Goal: Complete application form

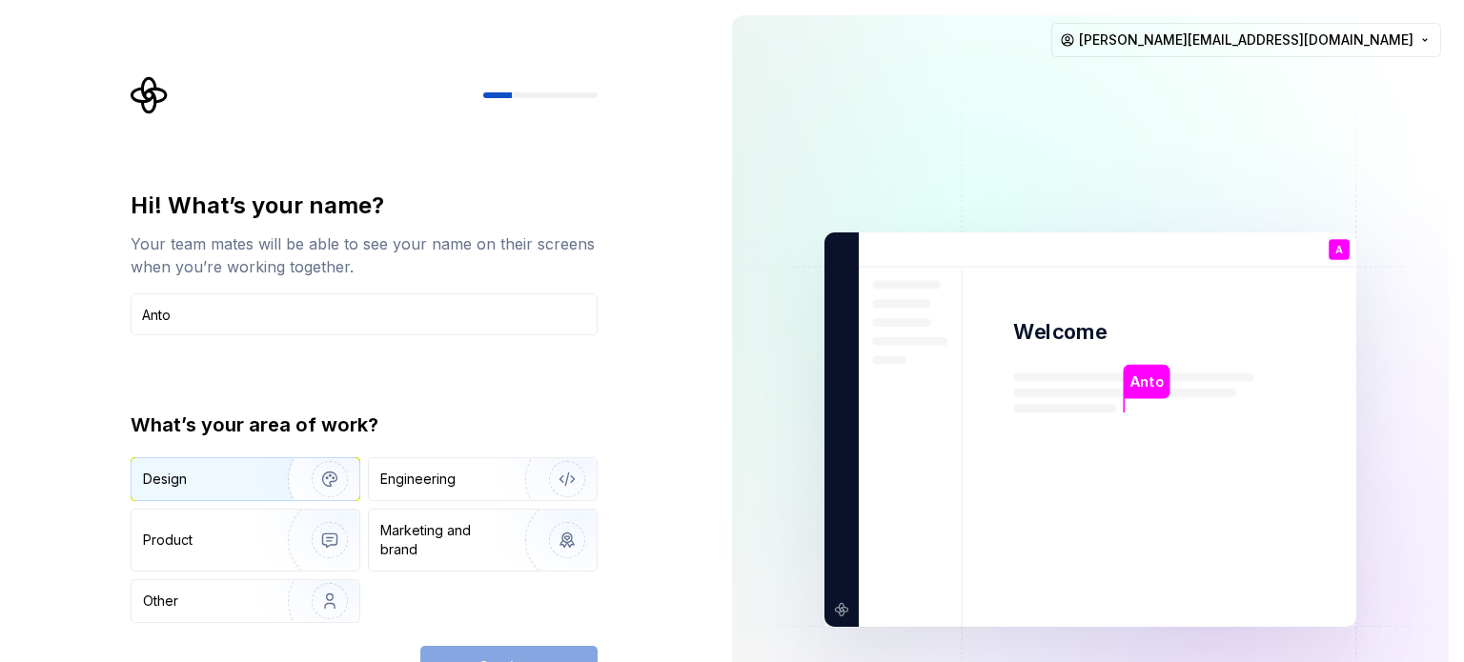
type input "Anto"
click at [224, 475] on div "Design" at bounding box center [203, 479] width 120 height 19
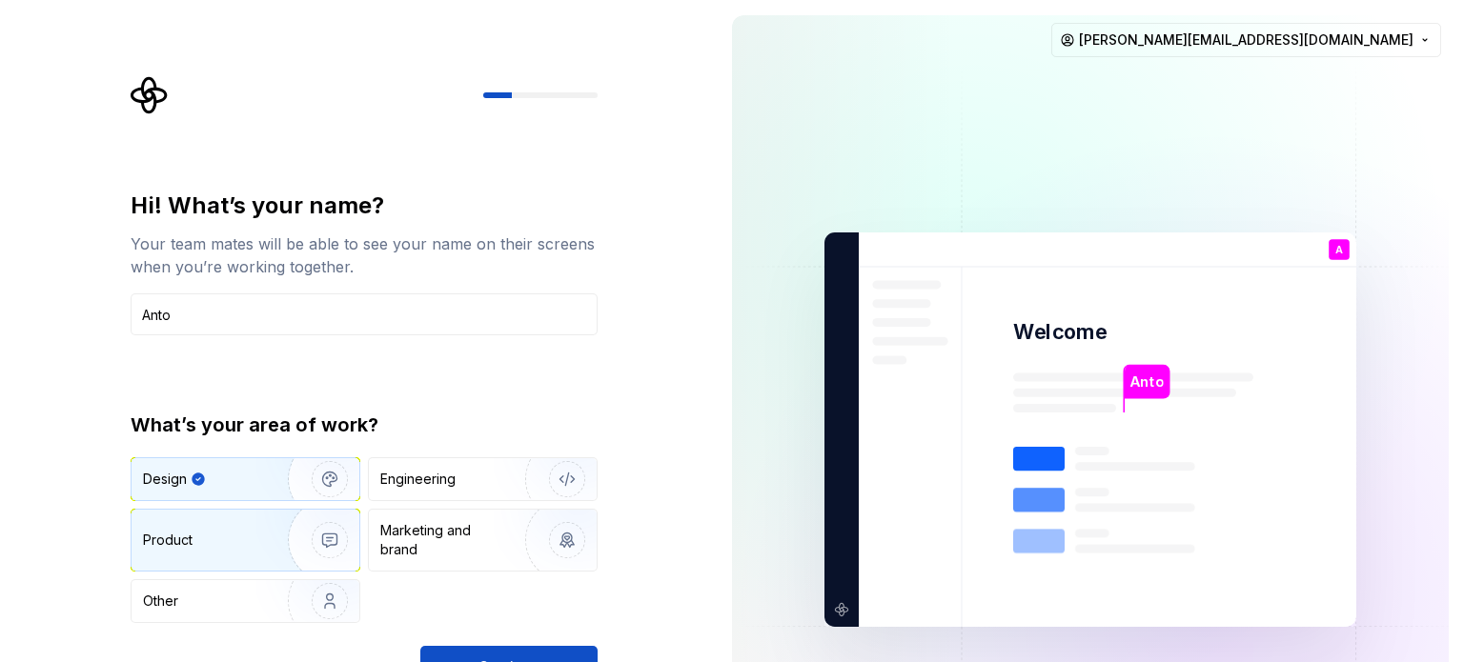
click at [240, 536] on div "Product" at bounding box center [206, 540] width 126 height 19
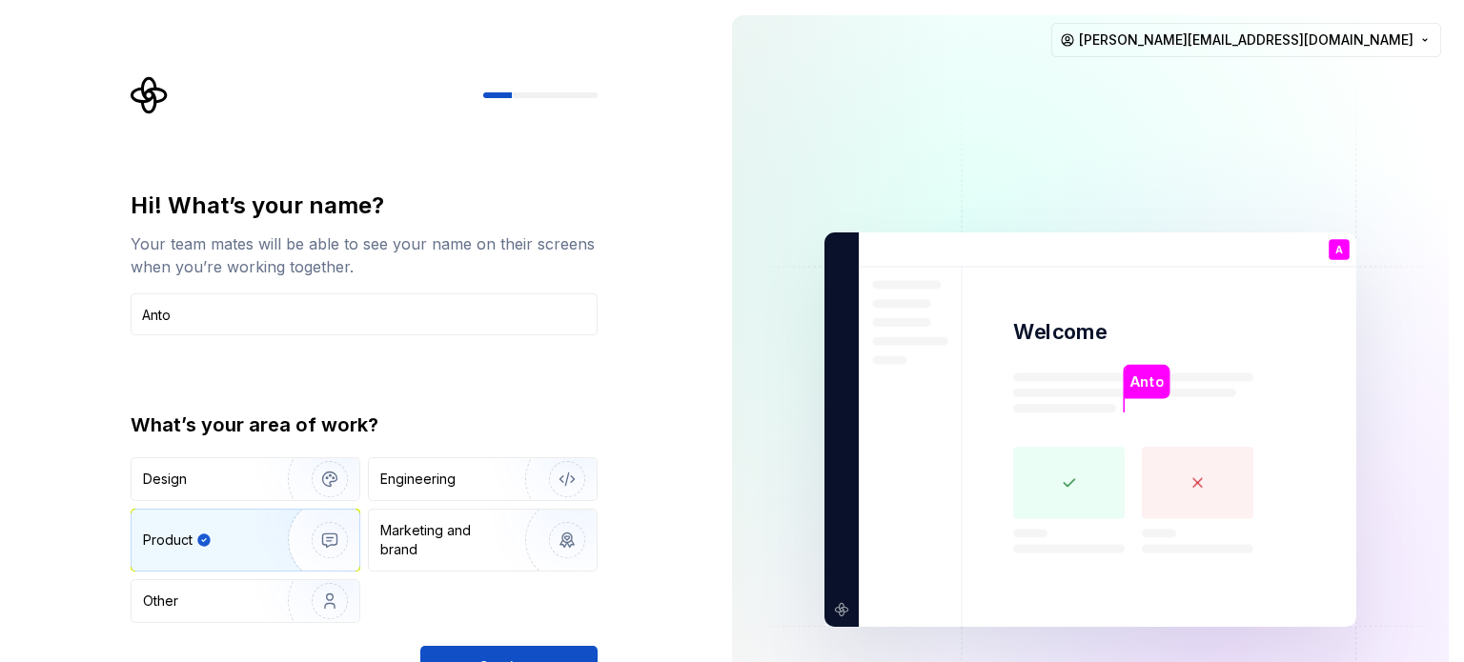
click at [330, 534] on img "button" at bounding box center [317, 540] width 122 height 128
click at [233, 477] on div "Design" at bounding box center [203, 479] width 120 height 19
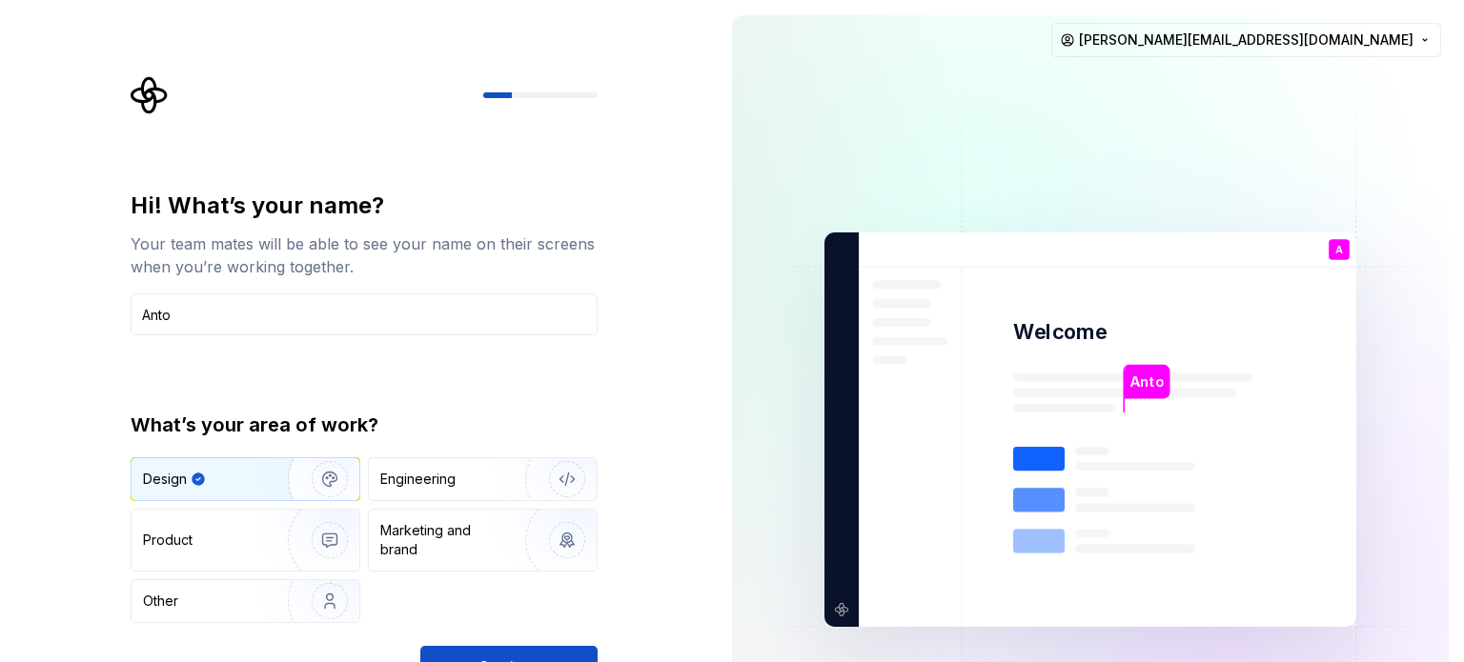
click at [694, 491] on div "Hi! What’s your name? Your team mates will be able to see your name on their sc…" at bounding box center [358, 429] width 717 height 859
drag, startPoint x: 520, startPoint y: 647, endPoint x: 534, endPoint y: 614, distance: 35.9
click at [518, 648] on button "Continue" at bounding box center [508, 667] width 177 height 42
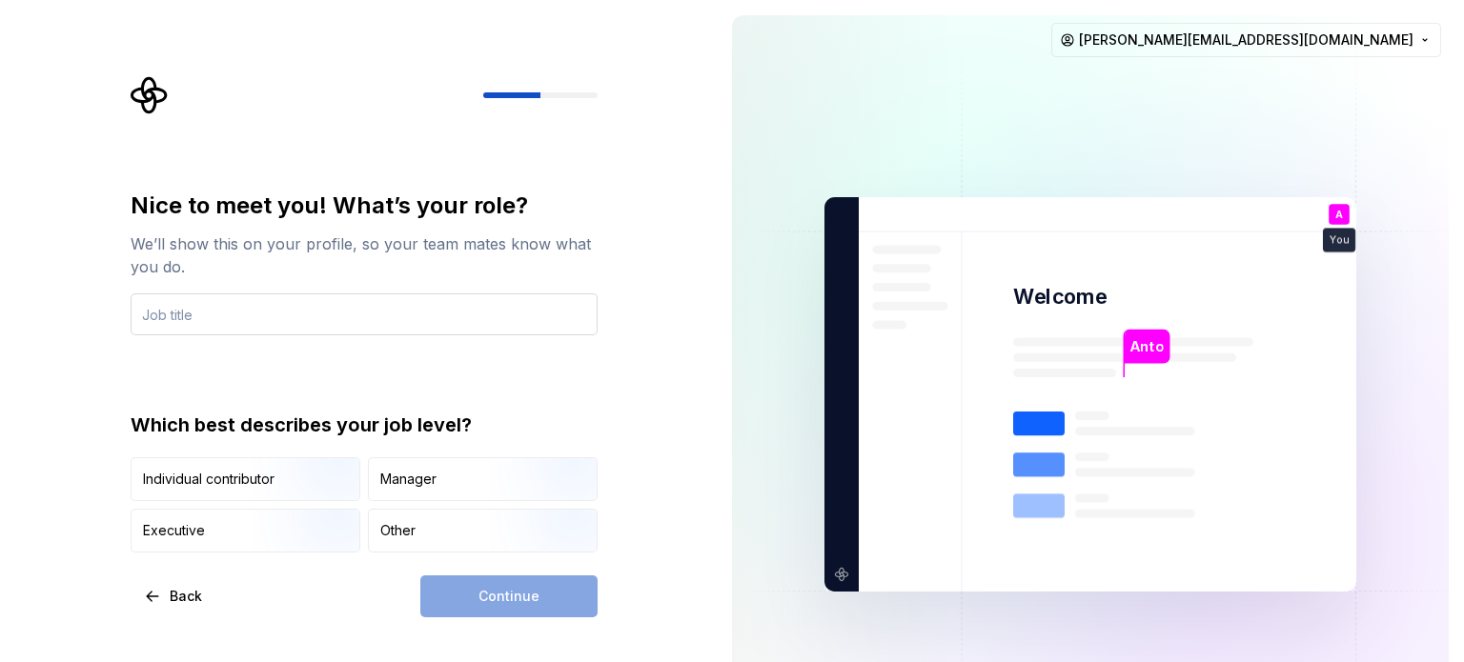
click at [207, 312] on input "text" at bounding box center [364, 314] width 467 height 42
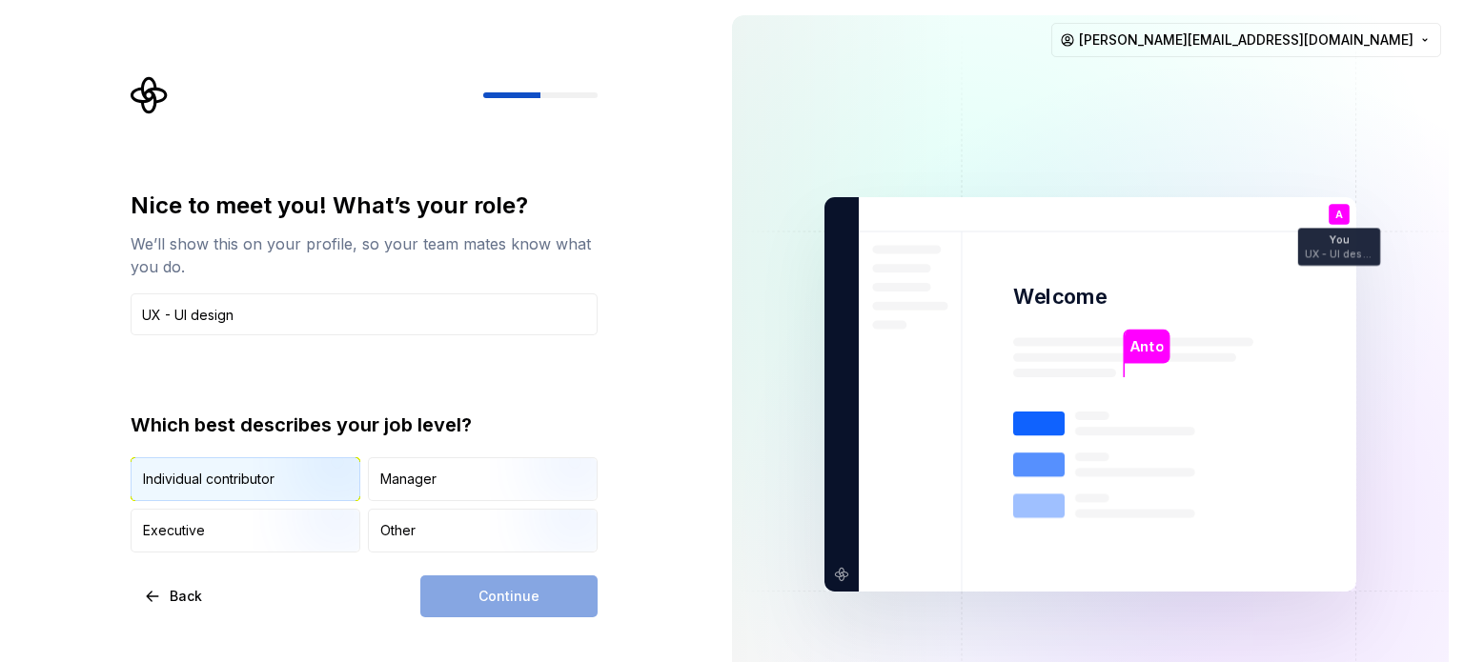
type input "UX - UI design"
click at [273, 482] on img "button" at bounding box center [313, 503] width 122 height 128
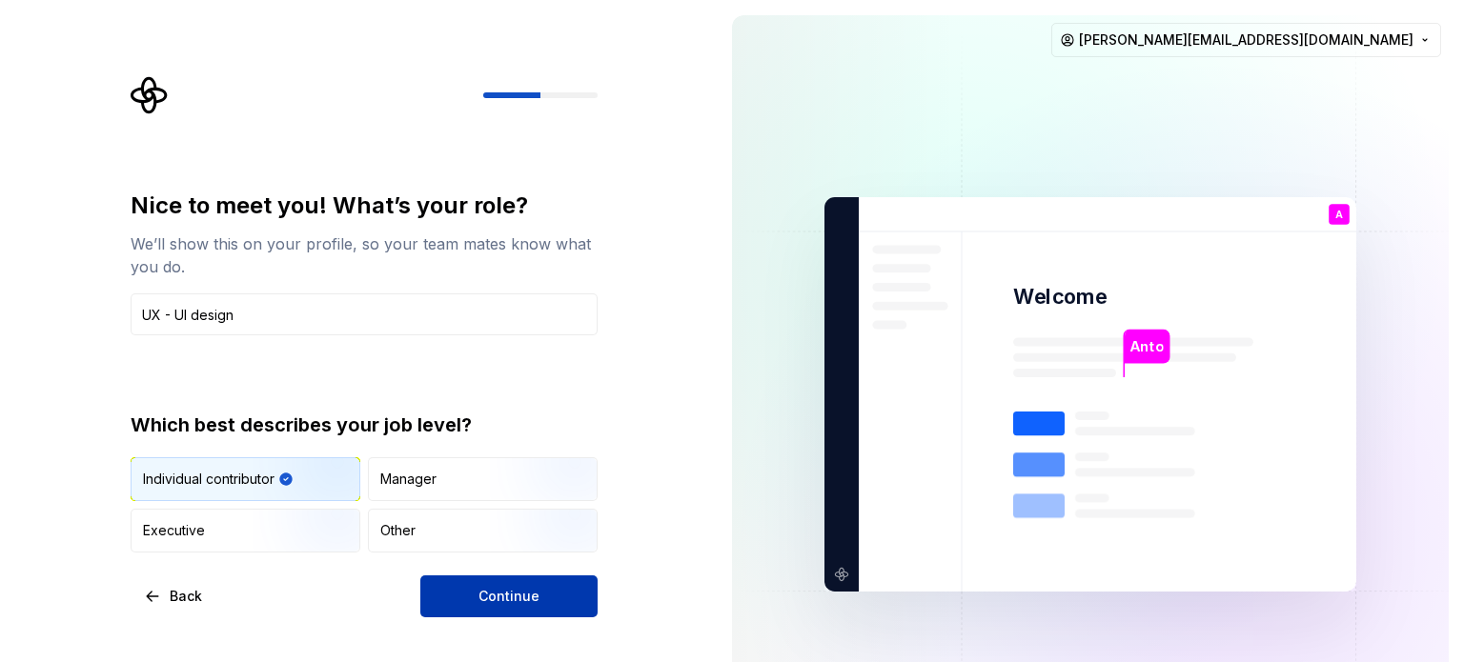
click at [494, 593] on span "Continue" at bounding box center [508, 596] width 61 height 19
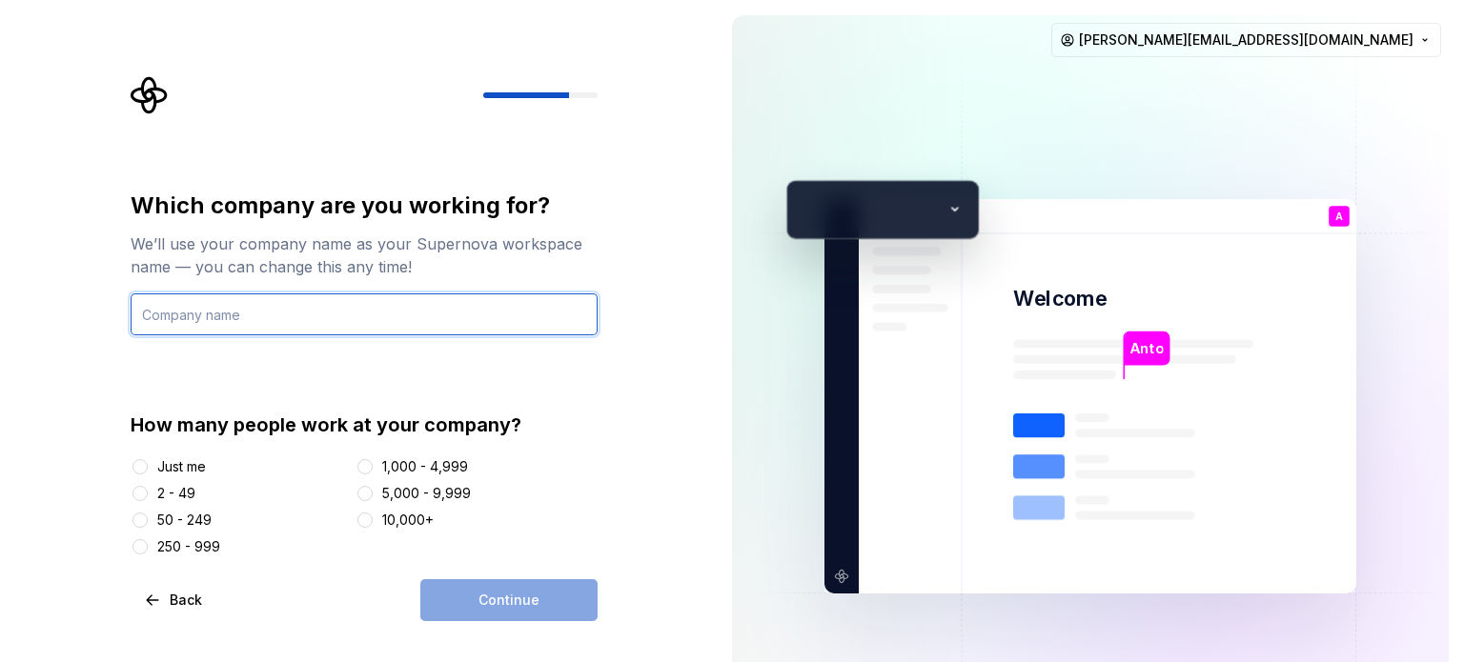
click at [200, 334] on input "text" at bounding box center [364, 314] width 467 height 42
click at [190, 301] on input "text" at bounding box center [364, 314] width 467 height 42
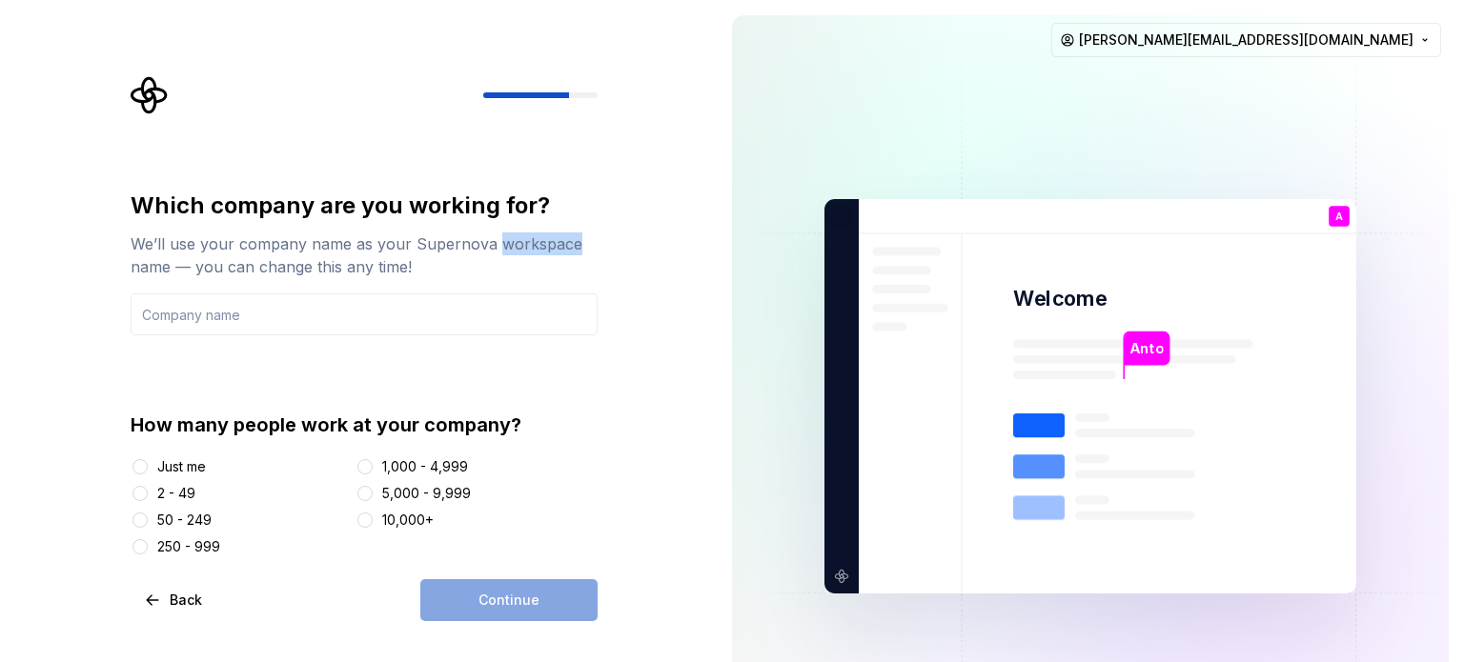
drag, startPoint x: 494, startPoint y: 244, endPoint x: 582, endPoint y: 242, distance: 88.6
click at [582, 242] on div "We’ll use your company name as your Supernova workspace name — you can change t…" at bounding box center [364, 255] width 467 height 46
copy div "workspace"
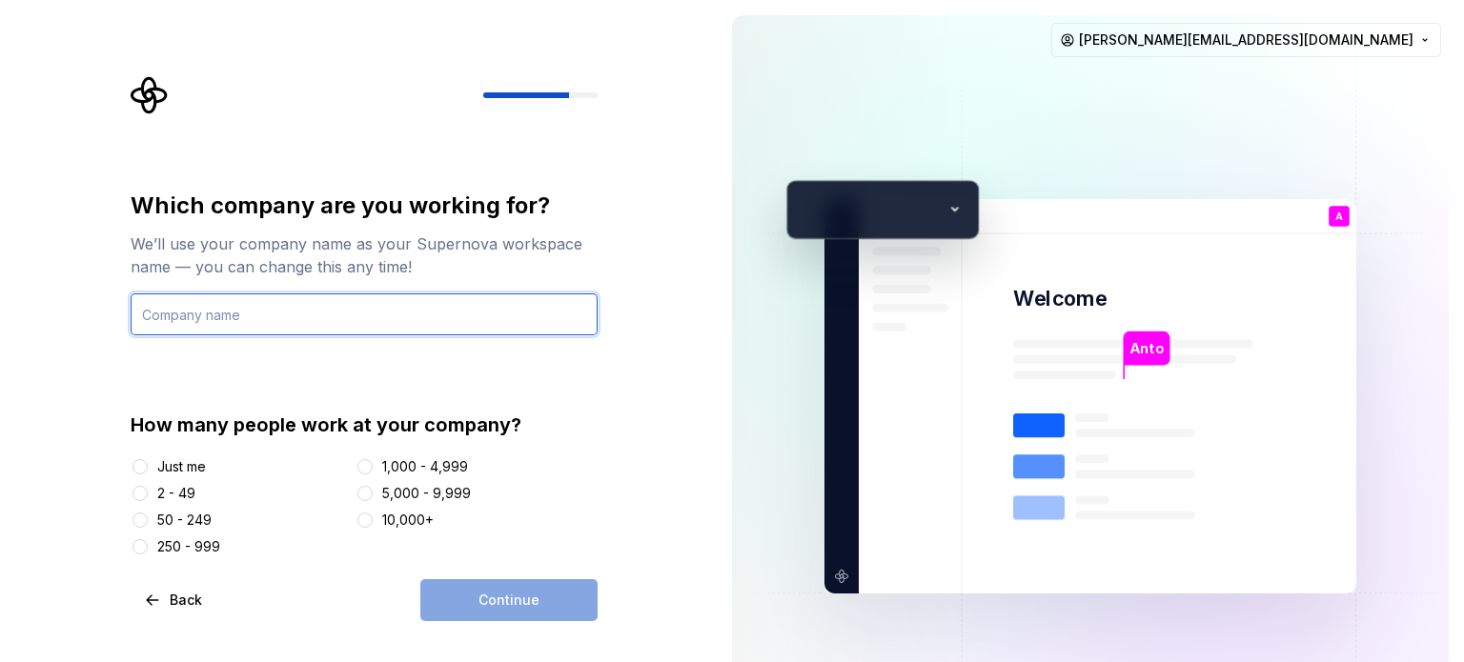
click at [216, 315] on input "text" at bounding box center [364, 314] width 467 height 42
paste input "workspace"
click at [142, 307] on input "workspace" at bounding box center [364, 314] width 467 height 42
type input "Anto workspace"
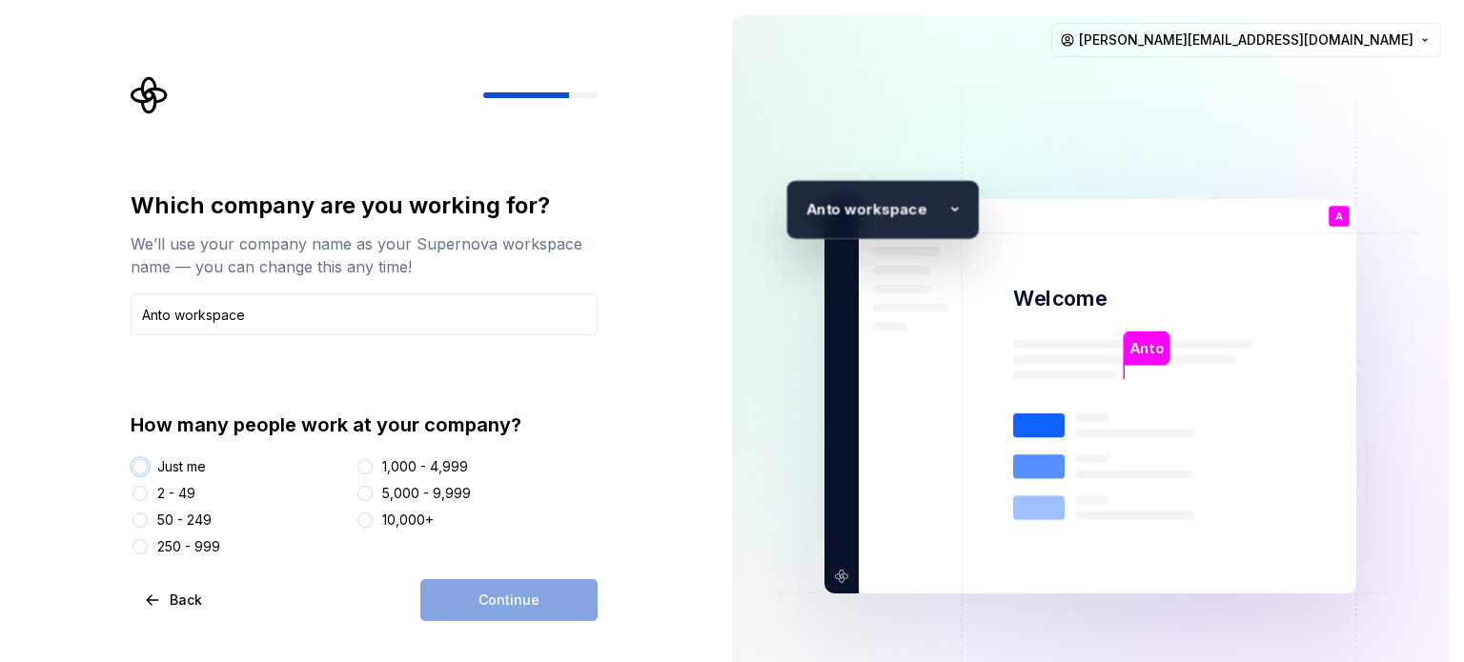
click at [141, 466] on button "Just me" at bounding box center [139, 466] width 15 height 15
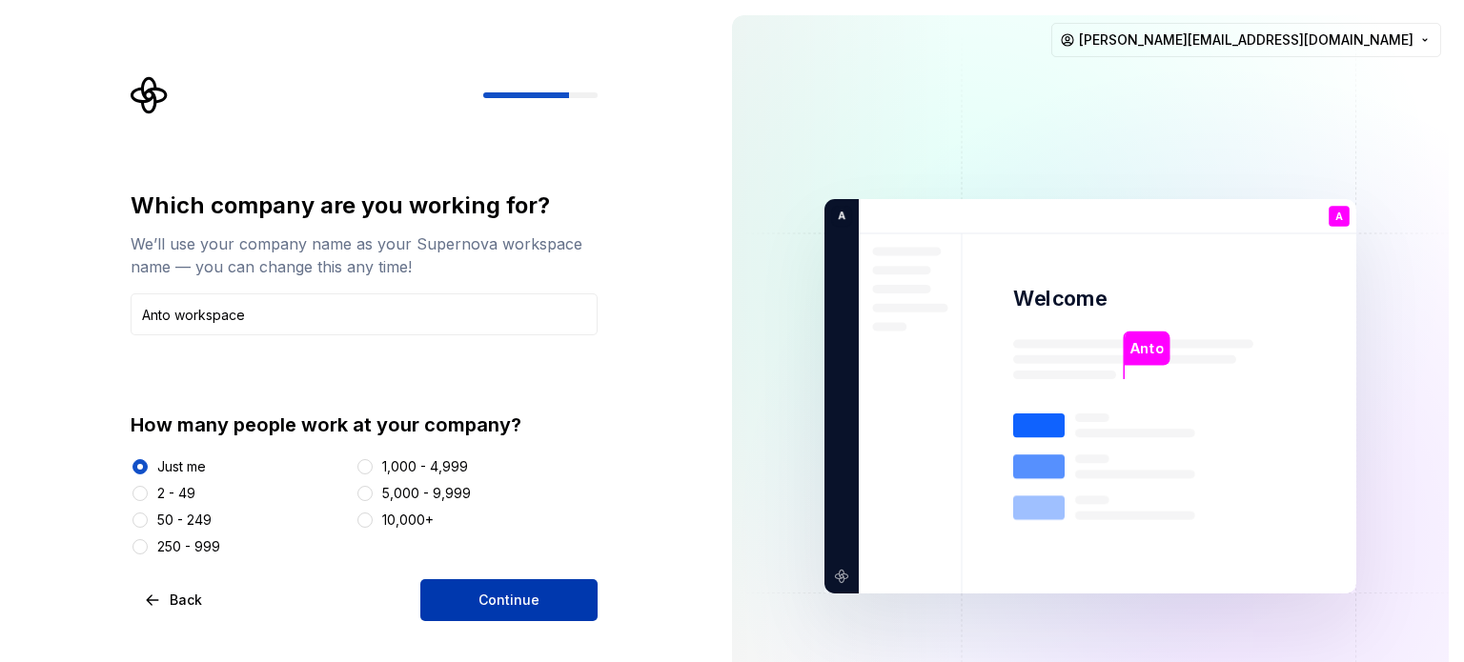
click at [506, 601] on span "Continue" at bounding box center [508, 600] width 61 height 19
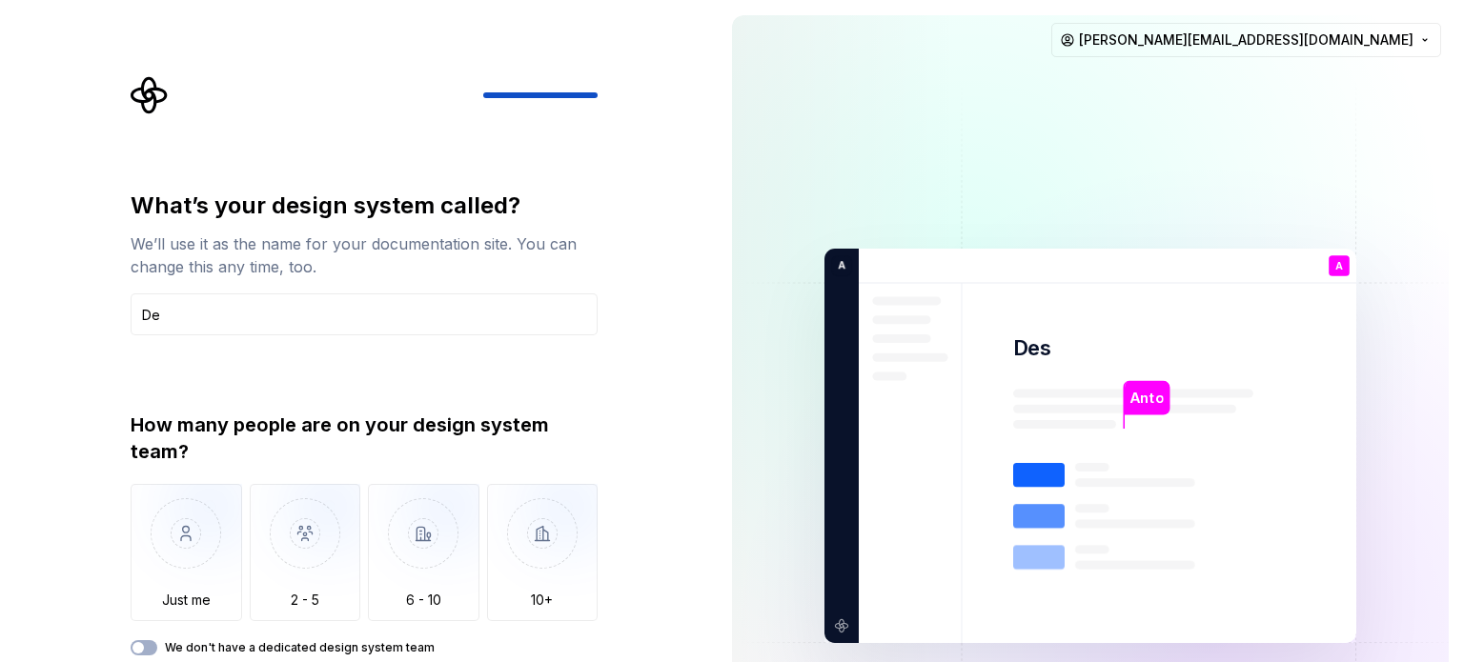
type input "D"
click at [156, 646] on div "We don't have a dedicated design system team" at bounding box center [364, 647] width 467 height 15
click at [149, 648] on button "We don't have a dedicated design system team" at bounding box center [144, 647] width 27 height 15
click at [175, 318] on input "text" at bounding box center [364, 314] width 467 height 42
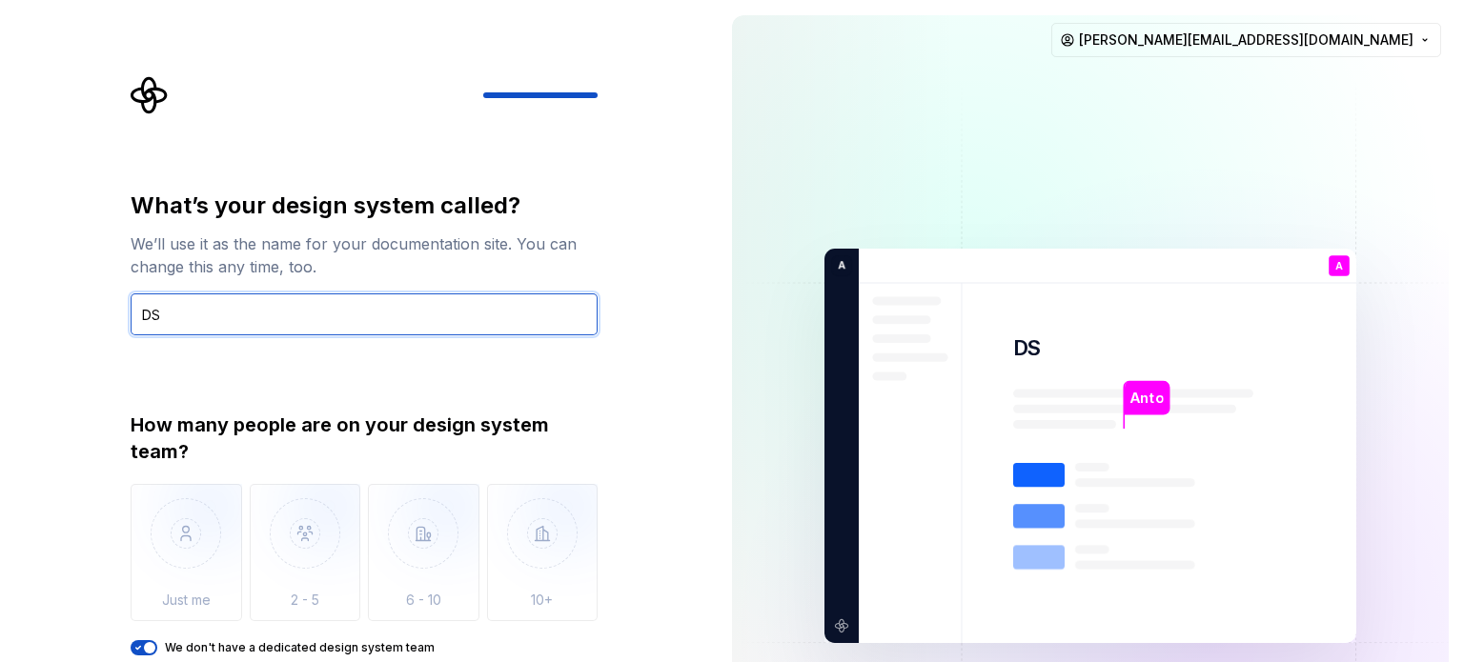
type input "DS"
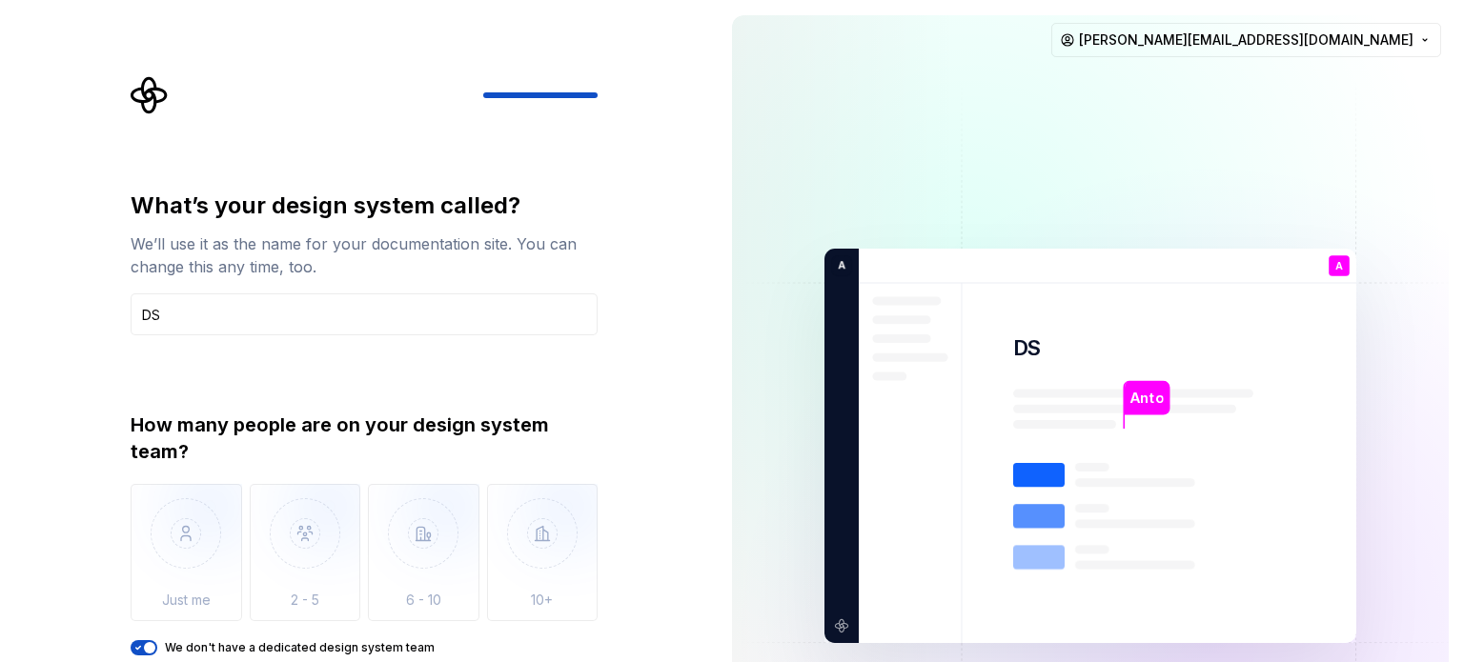
click at [657, 436] on div "What’s your design system called? We’ll use it as the name for your documentati…" at bounding box center [358, 446] width 717 height 892
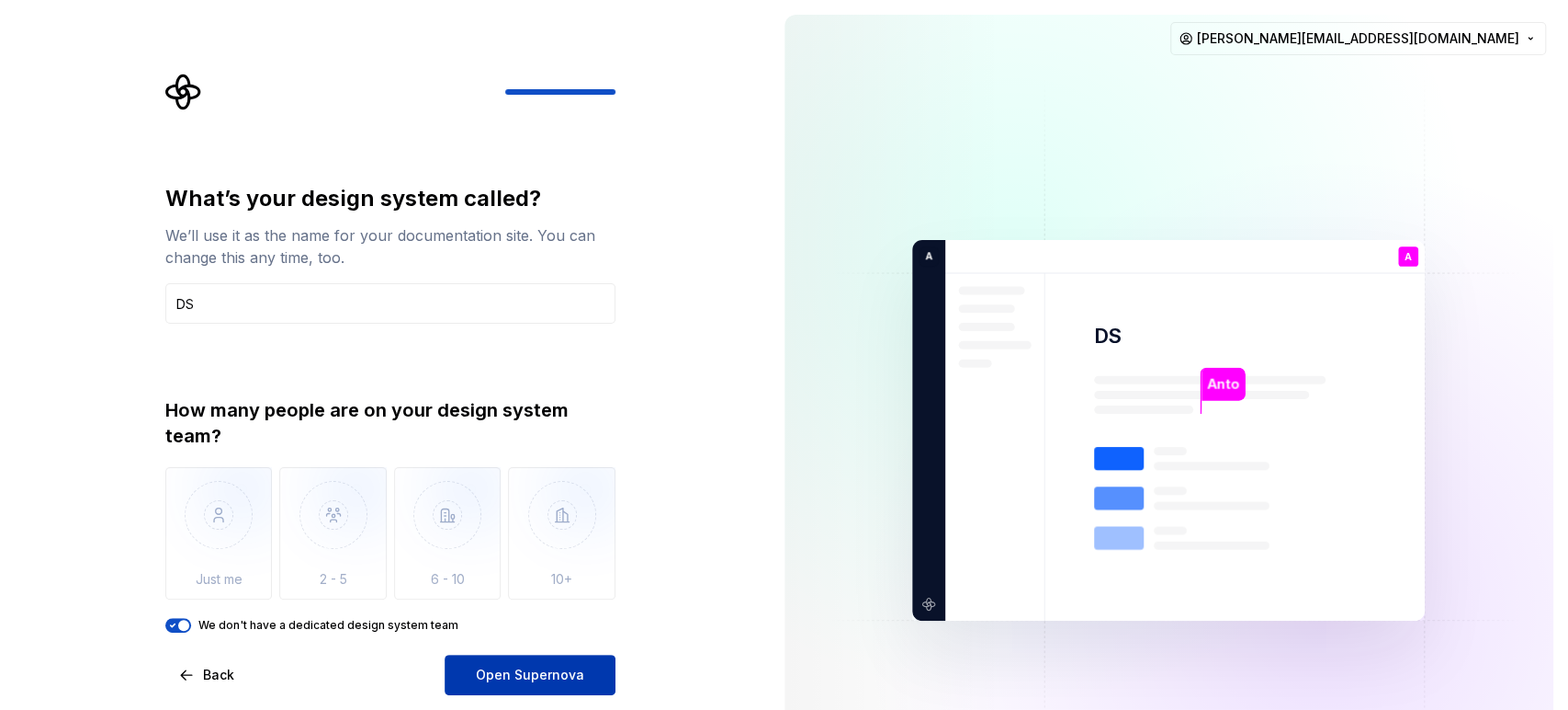
click at [524, 638] on span "Open Supernova" at bounding box center [530, 674] width 108 height 18
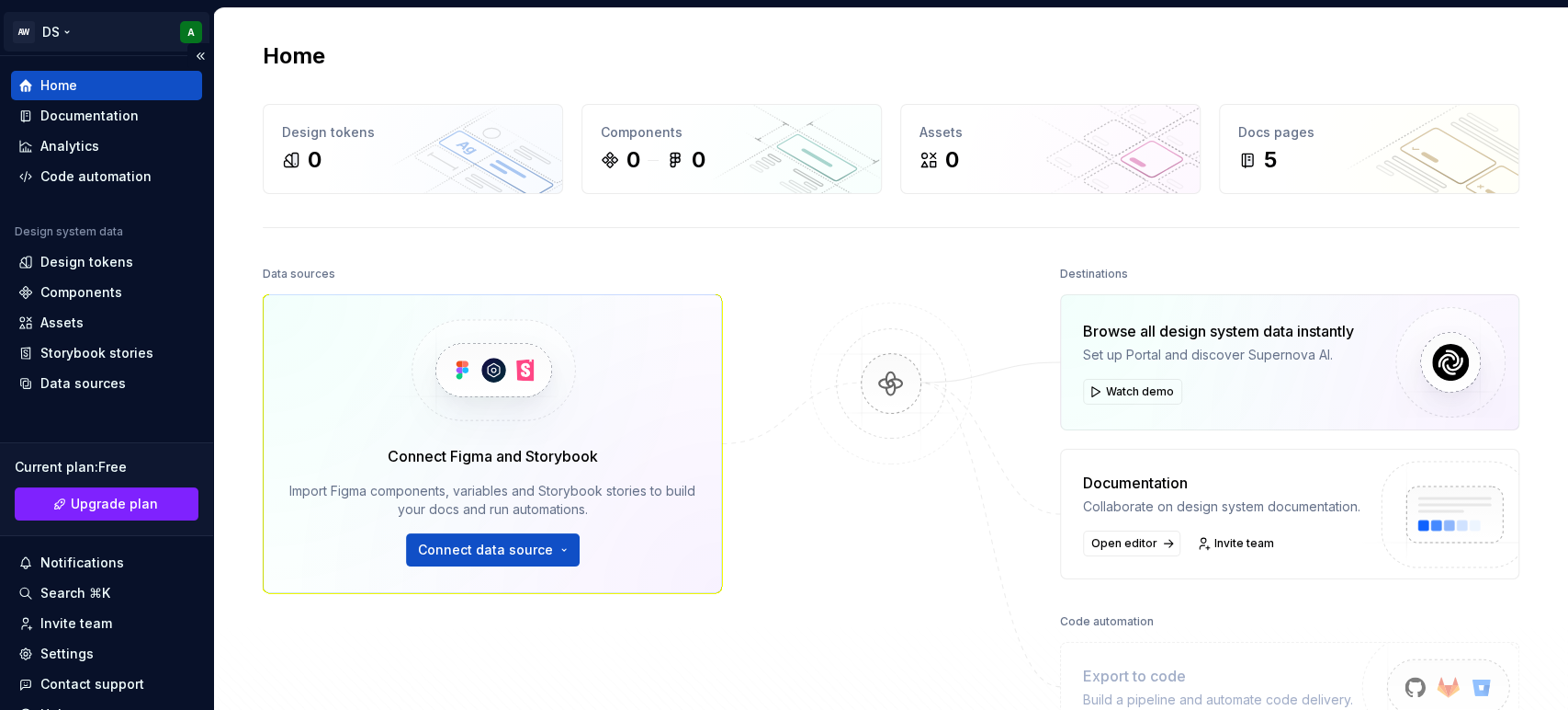
click at [68, 28] on html "AW DS A Home Documentation Analytics Code automation Design system data Design …" at bounding box center [784, 355] width 1568 height 710
